Goal: Task Accomplishment & Management: Manage account settings

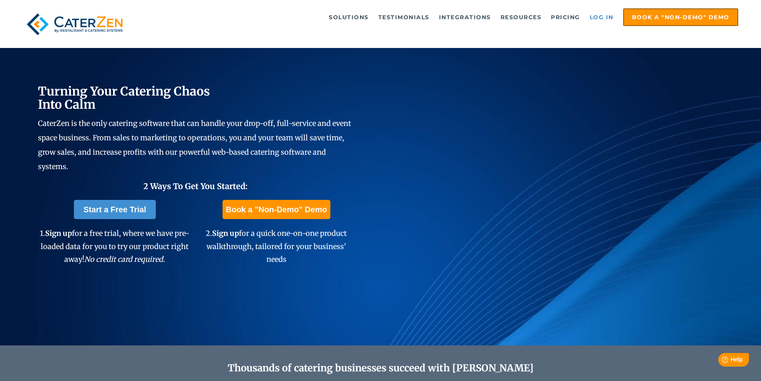
click at [607, 14] on link "Log in" at bounding box center [602, 17] width 32 height 16
click at [606, 16] on link "Log in" at bounding box center [602, 17] width 32 height 16
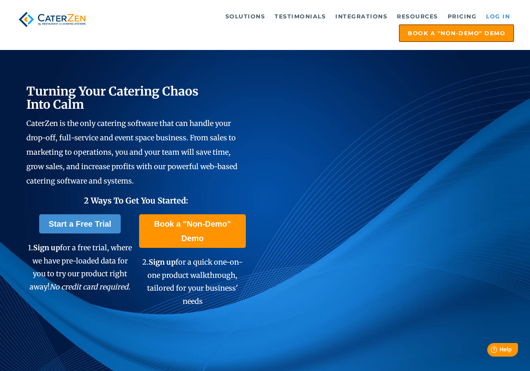
click at [482, 19] on link "Log in" at bounding box center [498, 16] width 32 height 16
